Goal: Information Seeking & Learning: Learn about a topic

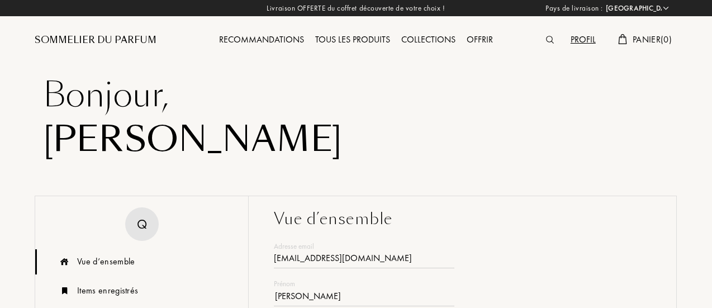
select select "FR"
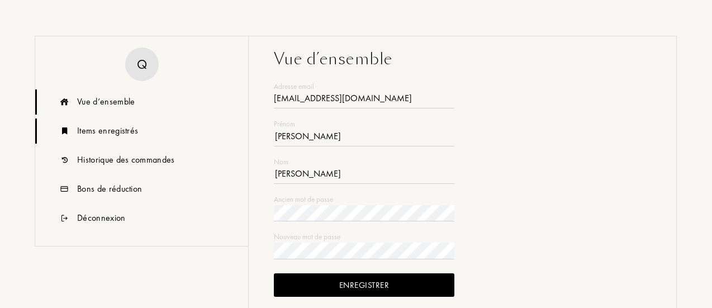
scroll to position [164, 0]
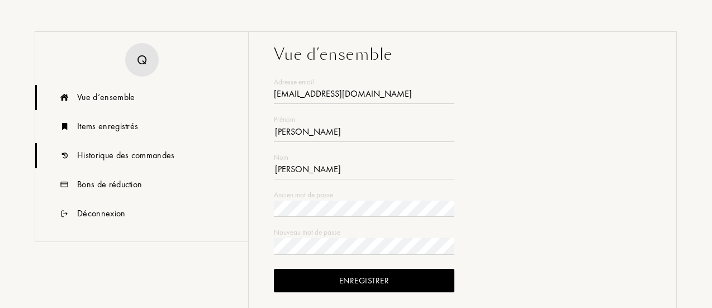
click at [107, 153] on div "Historique des commandes" at bounding box center [126, 155] width 98 height 13
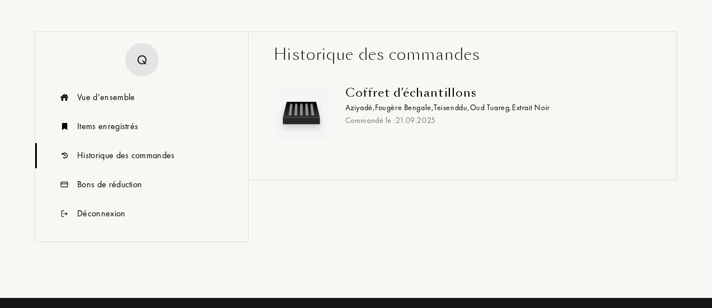
click at [371, 98] on div "Coffret d'échantillons" at bounding box center [493, 92] width 297 height 13
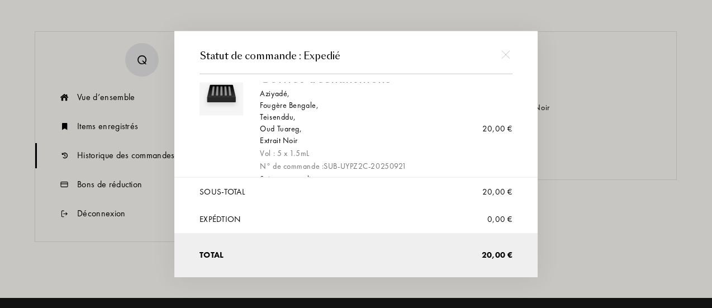
scroll to position [5, 0]
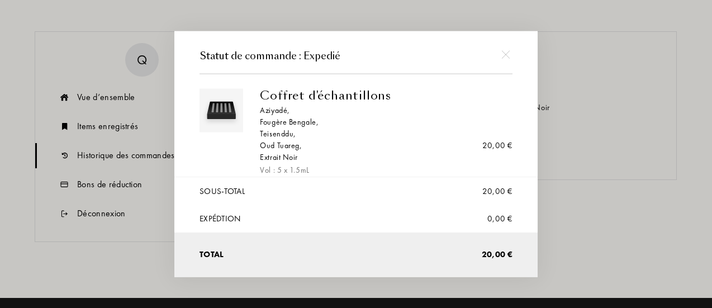
click at [272, 111] on div "Aziyadé ," at bounding box center [382, 111] width 244 height 12
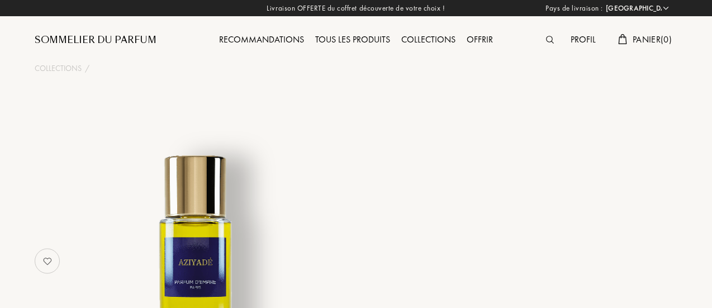
select select "FR"
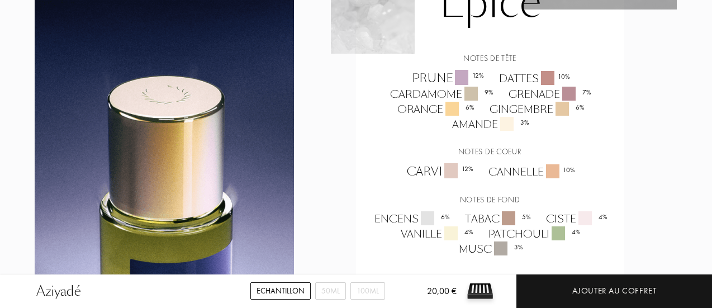
scroll to position [1098, 0]
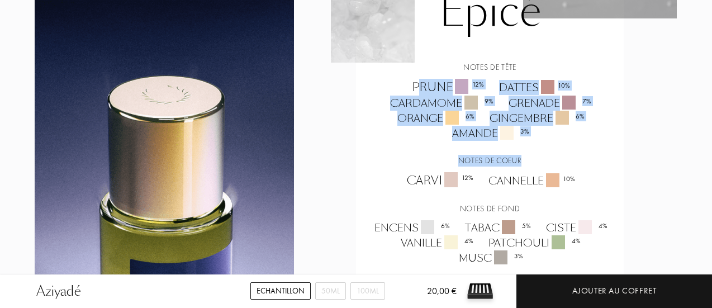
drag, startPoint x: 418, startPoint y: 87, endPoint x: 532, endPoint y: 144, distance: 127.7
click at [532, 144] on div "Notes de tête Prune 12 % Dattes 10 % Cardamome 9 % Grenade 7 % Orange 6 % Ginge…" at bounding box center [489, 163] width 251 height 204
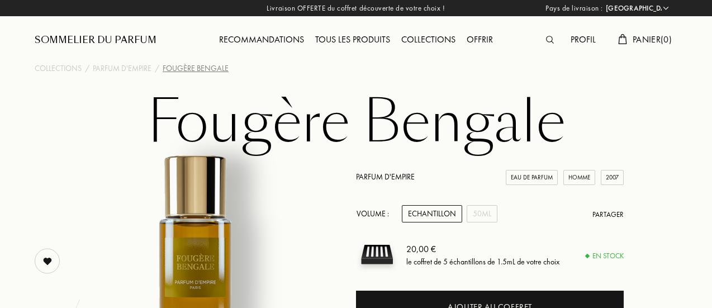
select select "FR"
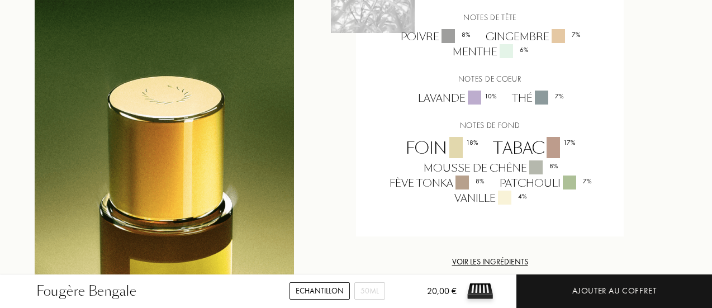
scroll to position [1106, 0]
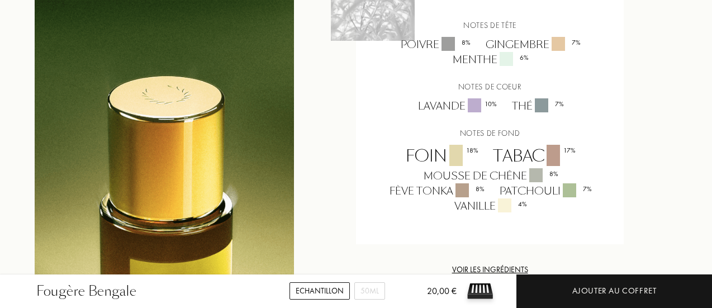
click at [470, 58] on div "Menthe 6 %" at bounding box center [489, 59] width 91 height 15
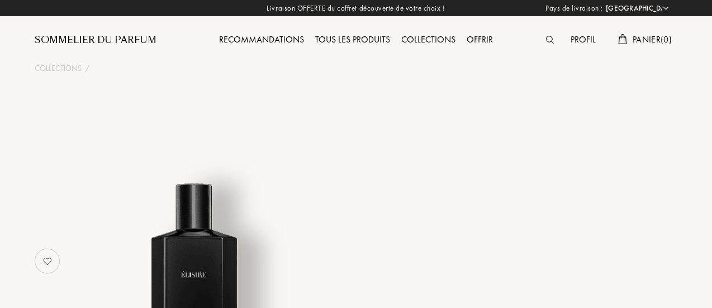
select select "FR"
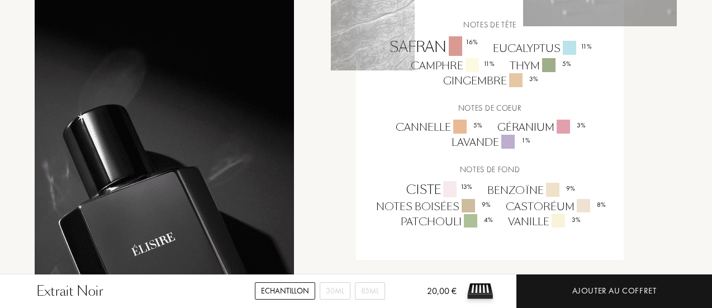
scroll to position [847, 0]
